Goal: Navigation & Orientation: Find specific page/section

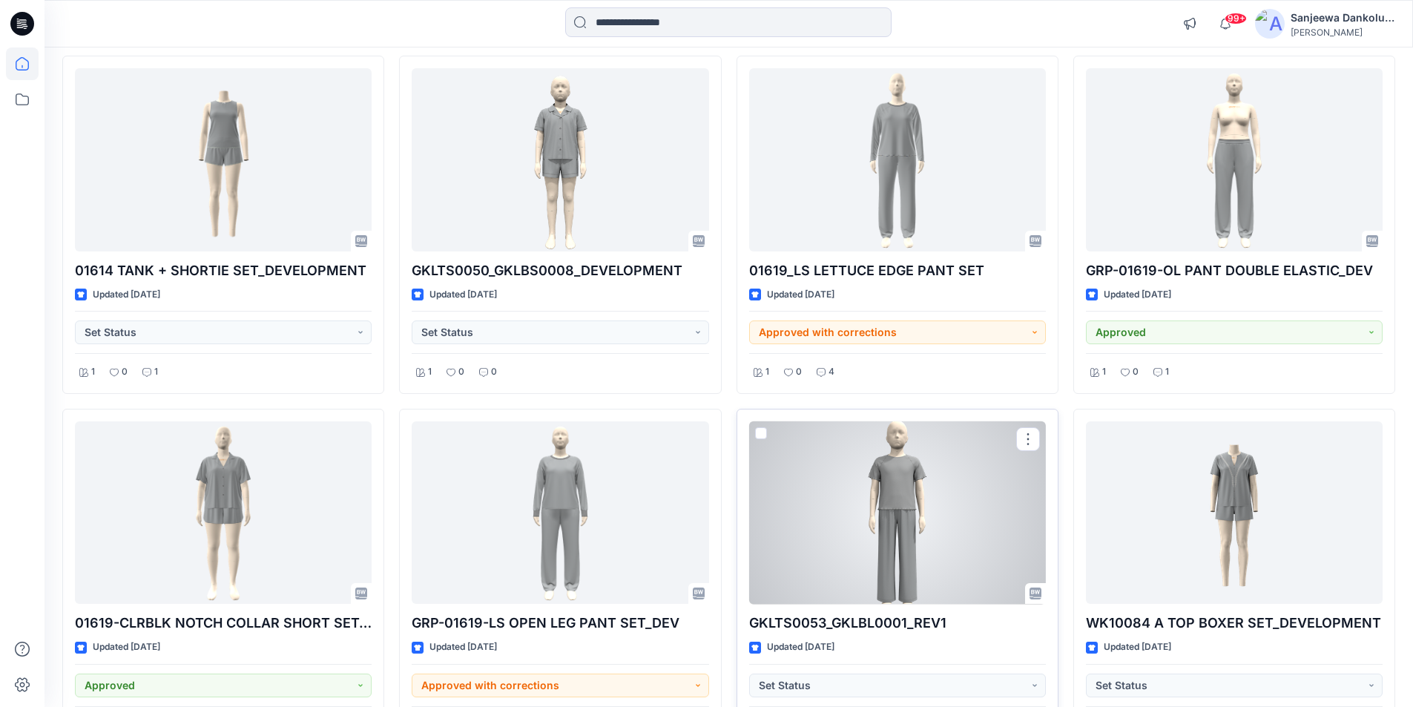
scroll to position [3570, 0]
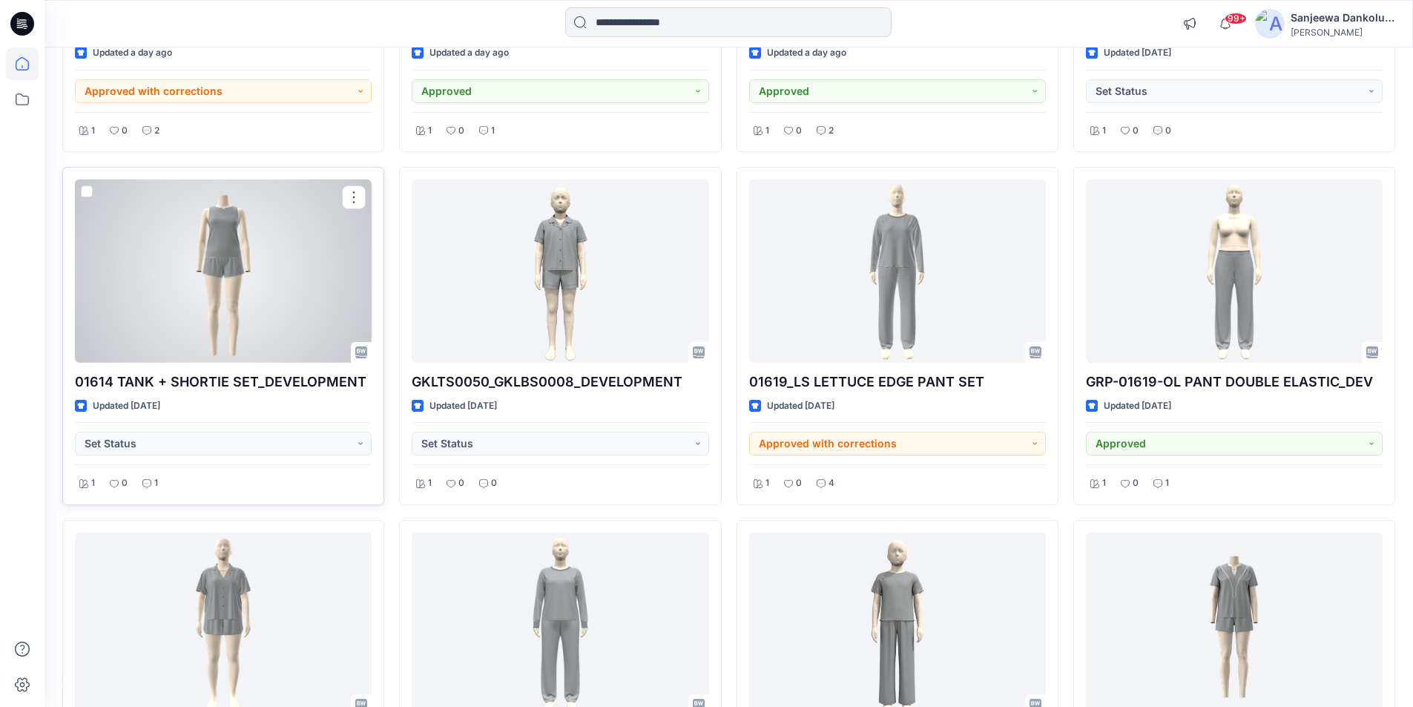
click at [177, 279] on div at bounding box center [223, 270] width 297 height 183
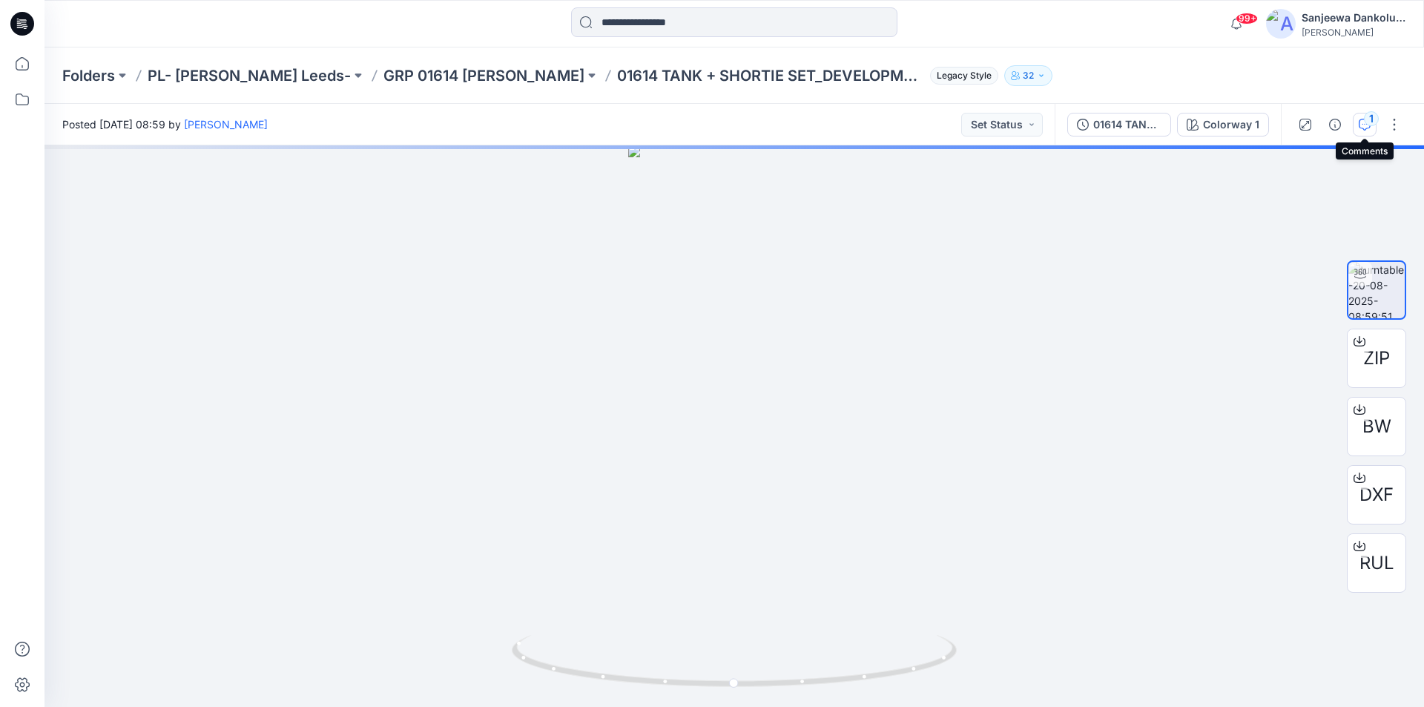
click at [1367, 122] on div "1" at bounding box center [1371, 118] width 15 height 15
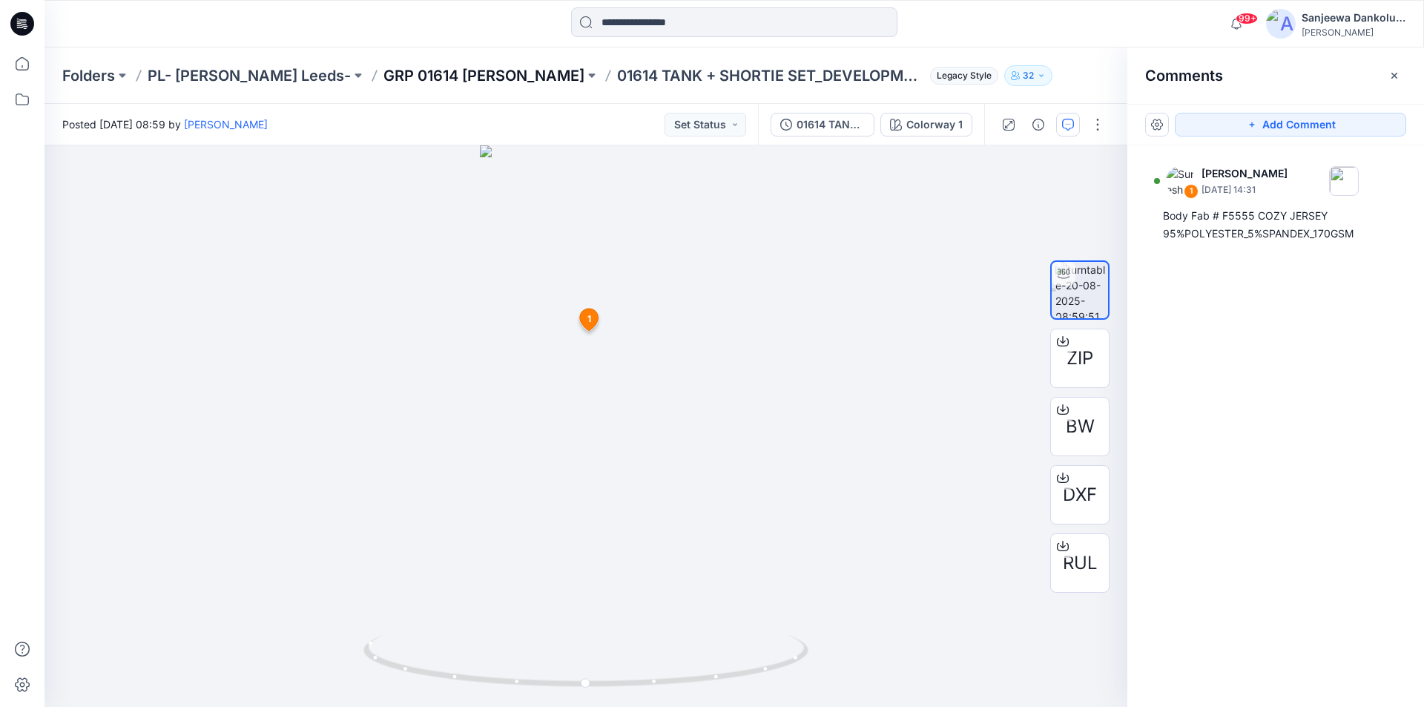
click at [446, 71] on p "GRP 01614 [PERSON_NAME]" at bounding box center [483, 75] width 201 height 21
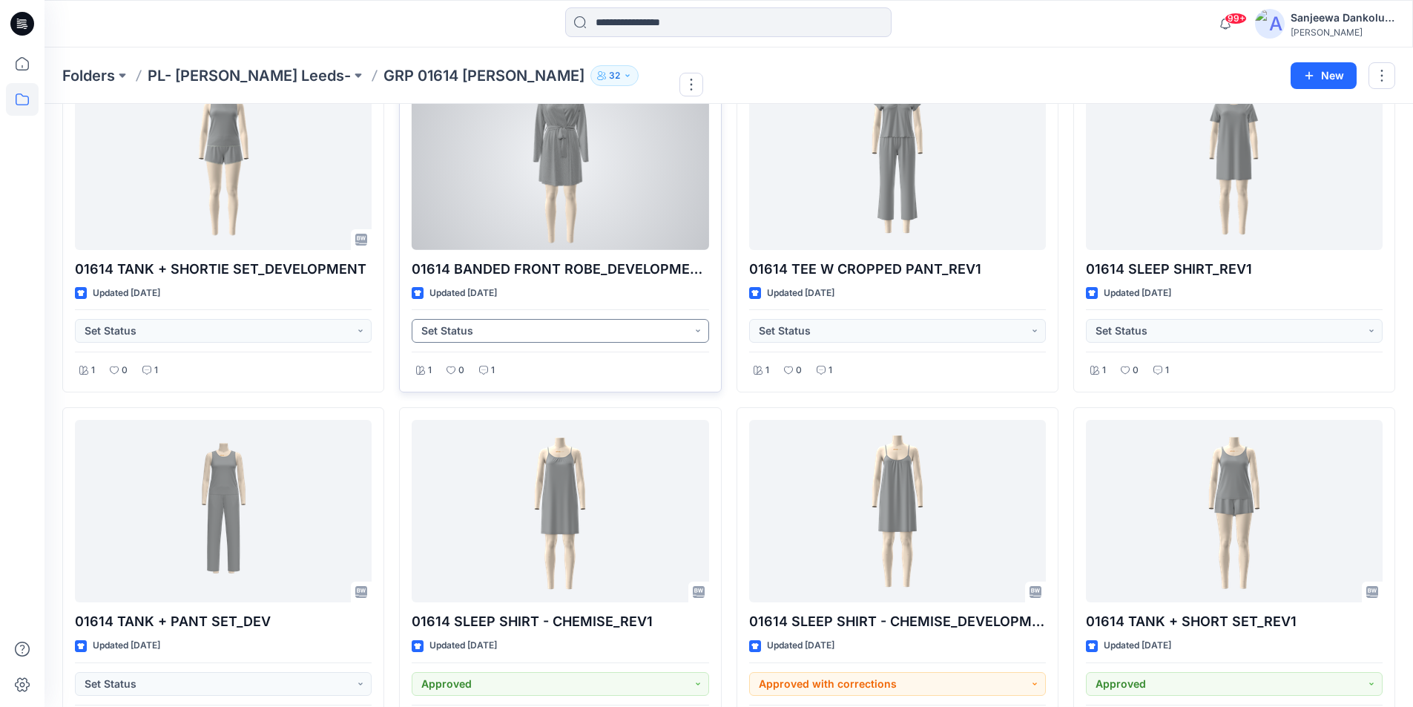
scroll to position [148, 0]
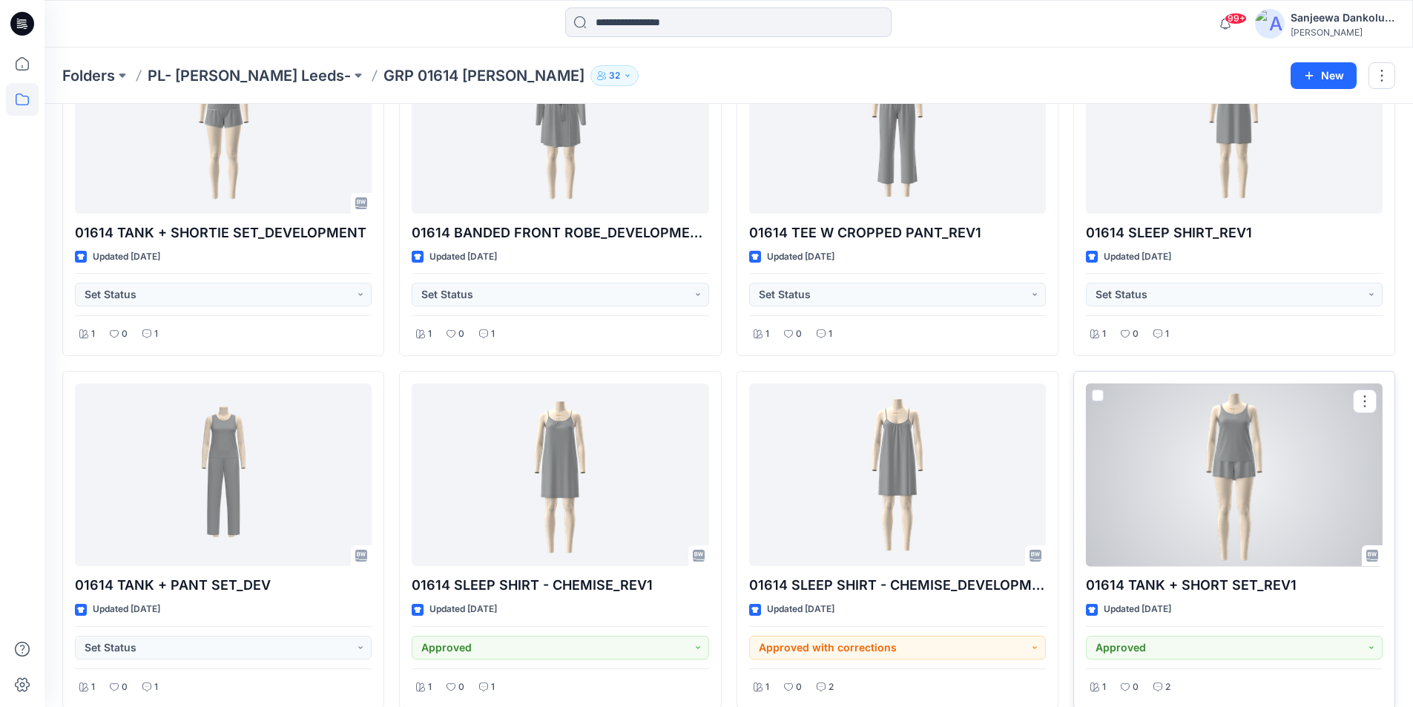
click at [1164, 504] on div at bounding box center [1234, 474] width 297 height 183
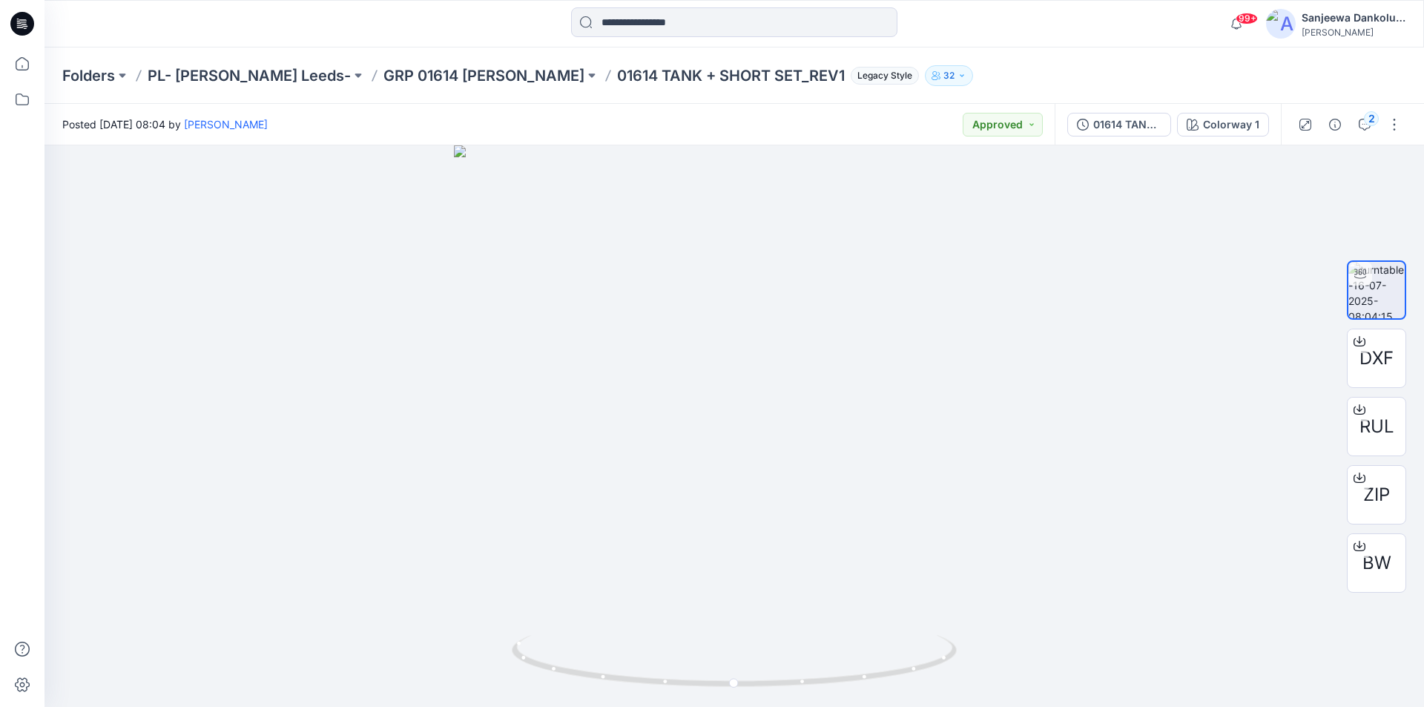
click at [31, 23] on icon at bounding box center [22, 24] width 24 height 24
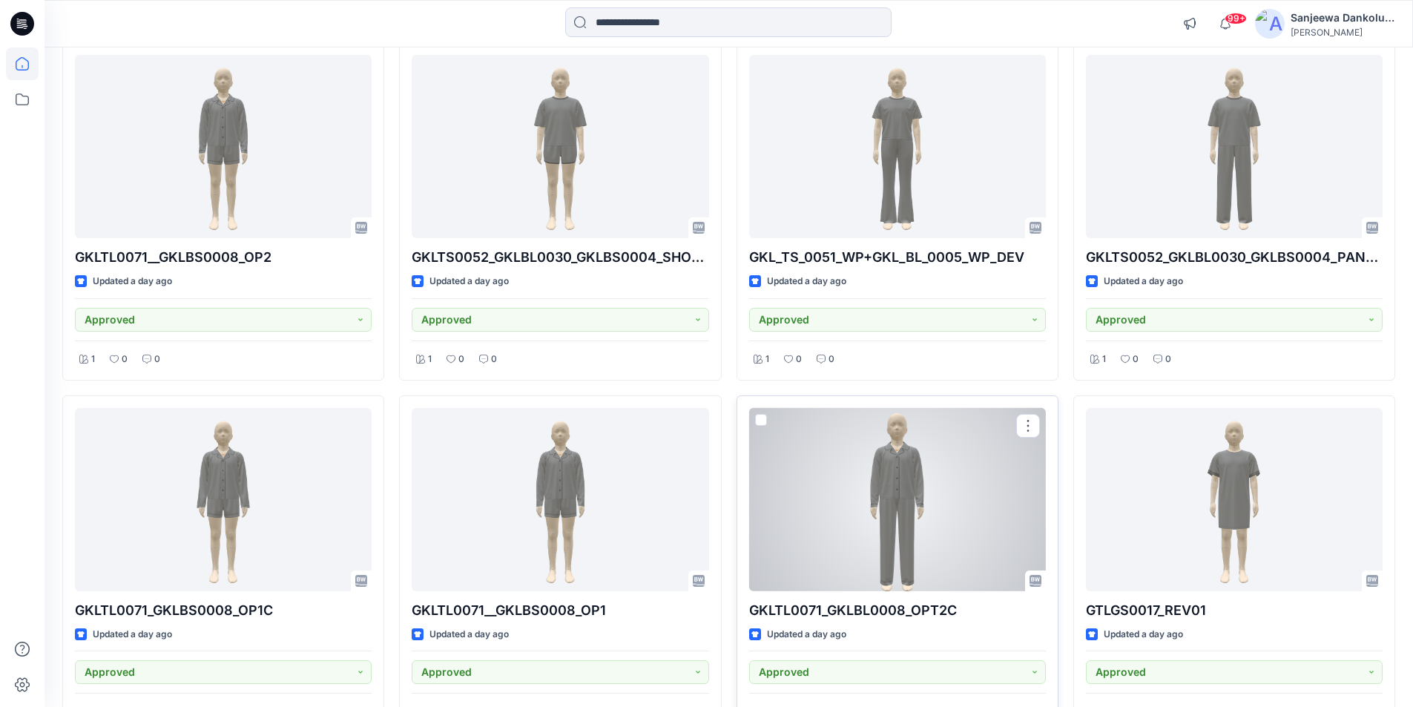
scroll to position [2077, 0]
